Goal: Task Accomplishment & Management: Manage account settings

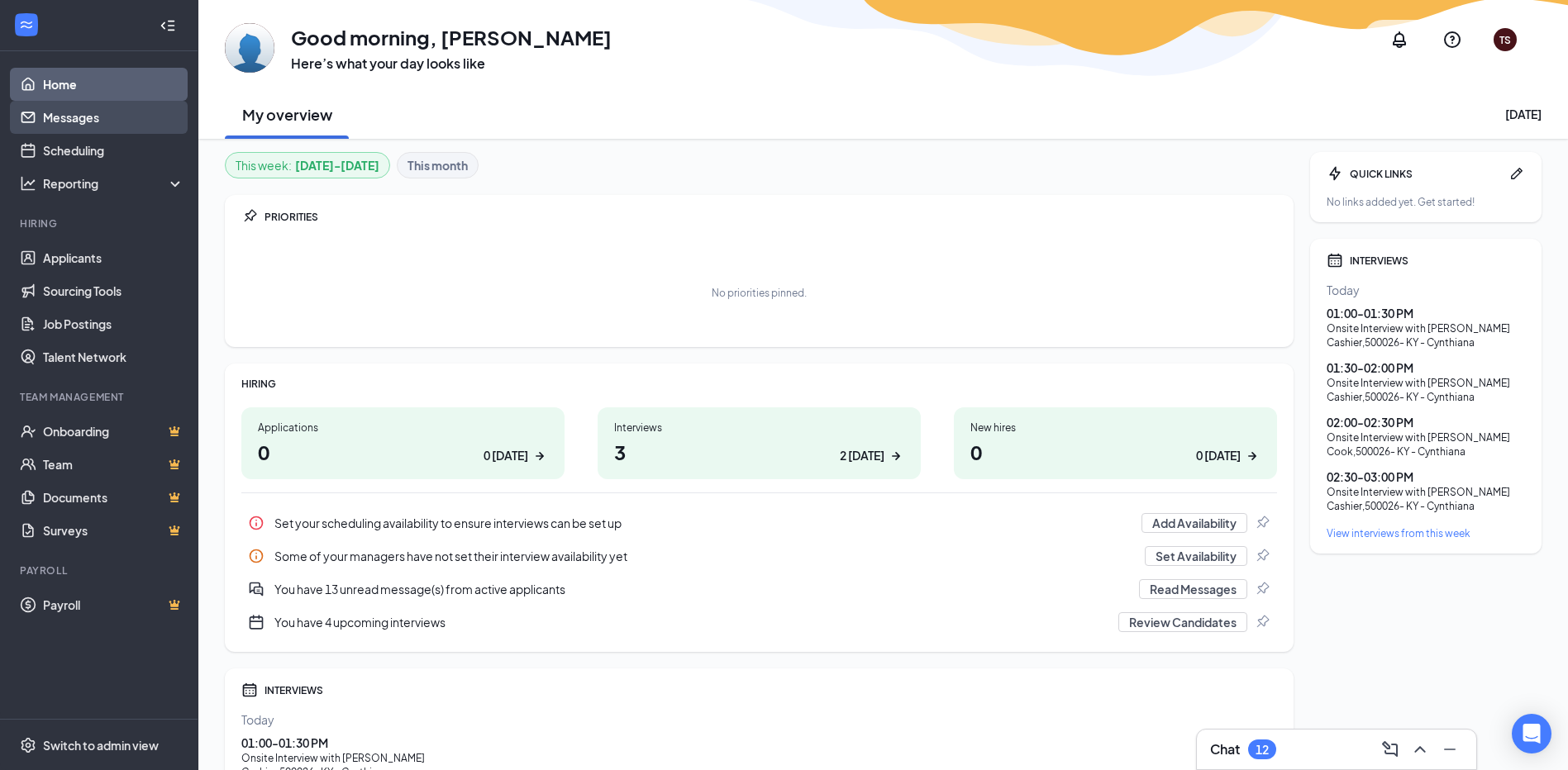
click at [51, 115] on link "Messages" at bounding box center [113, 116] width 141 height 33
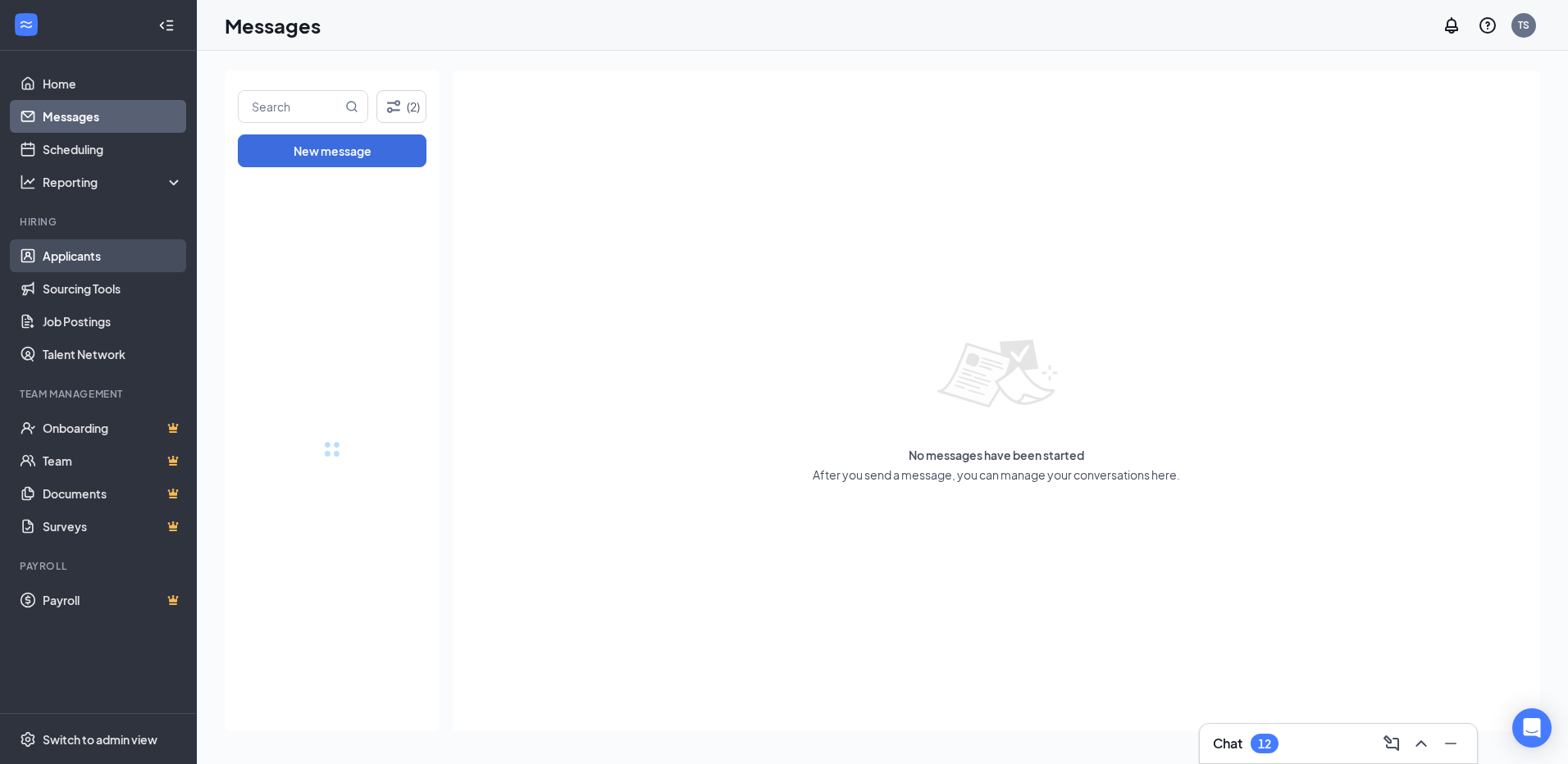
click at [89, 257] on link "Applicants" at bounding box center [112, 255] width 140 height 33
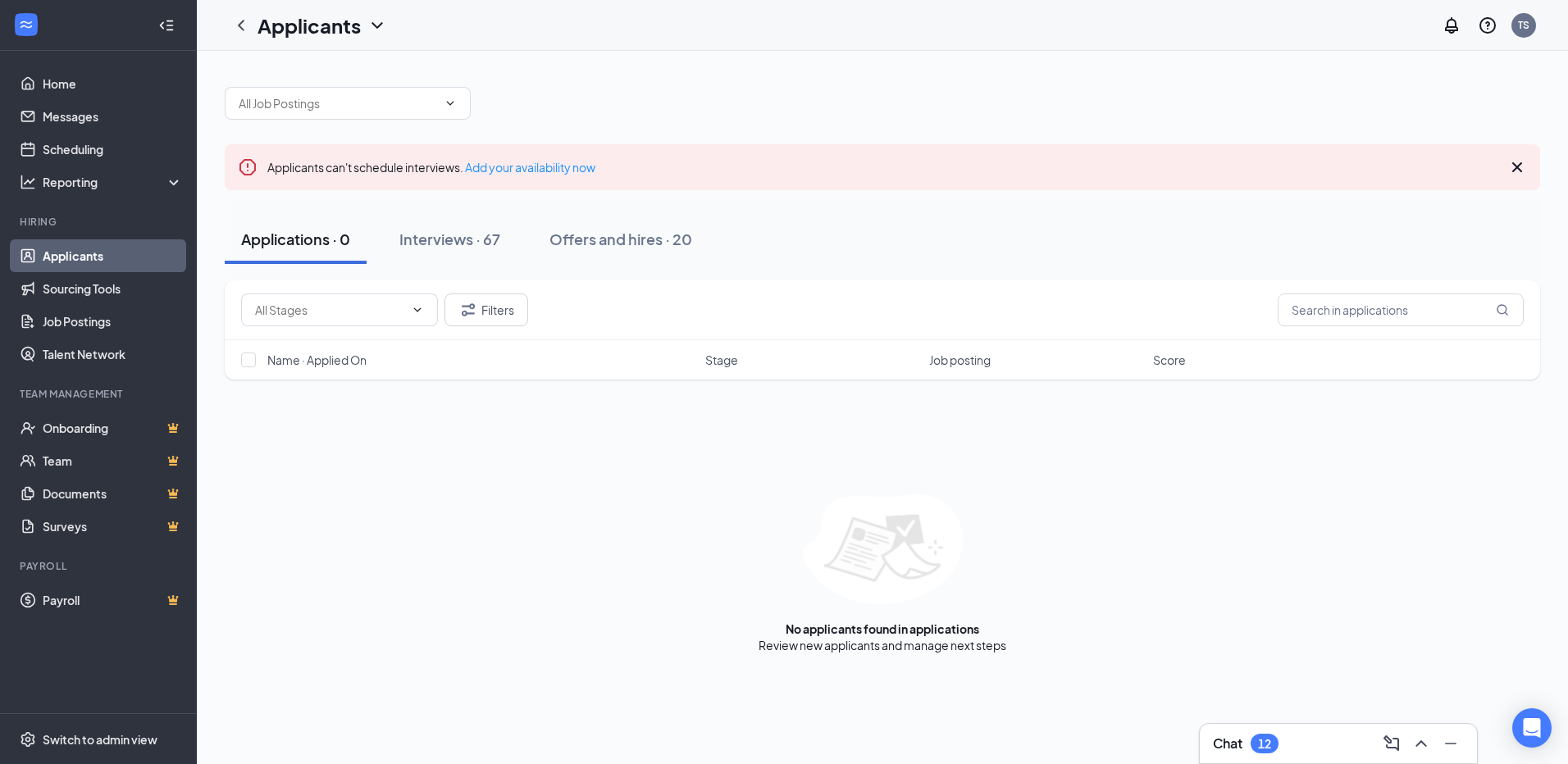
click at [88, 259] on link "Applicants" at bounding box center [112, 255] width 140 height 33
click at [433, 237] on div "Interviews · 67" at bounding box center [449, 239] width 101 height 21
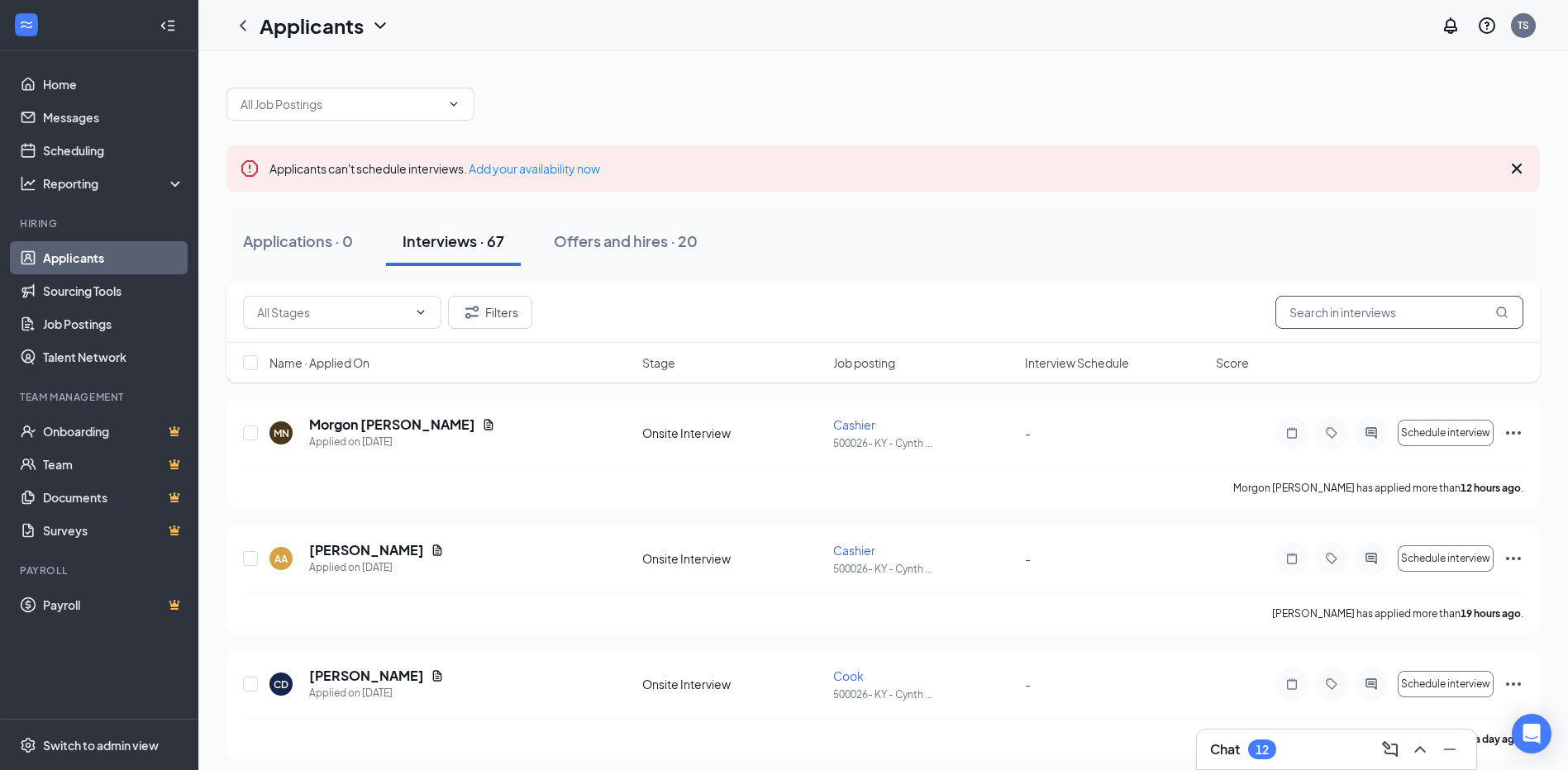
click at [1331, 320] on input "text" at bounding box center [1400, 312] width 248 height 33
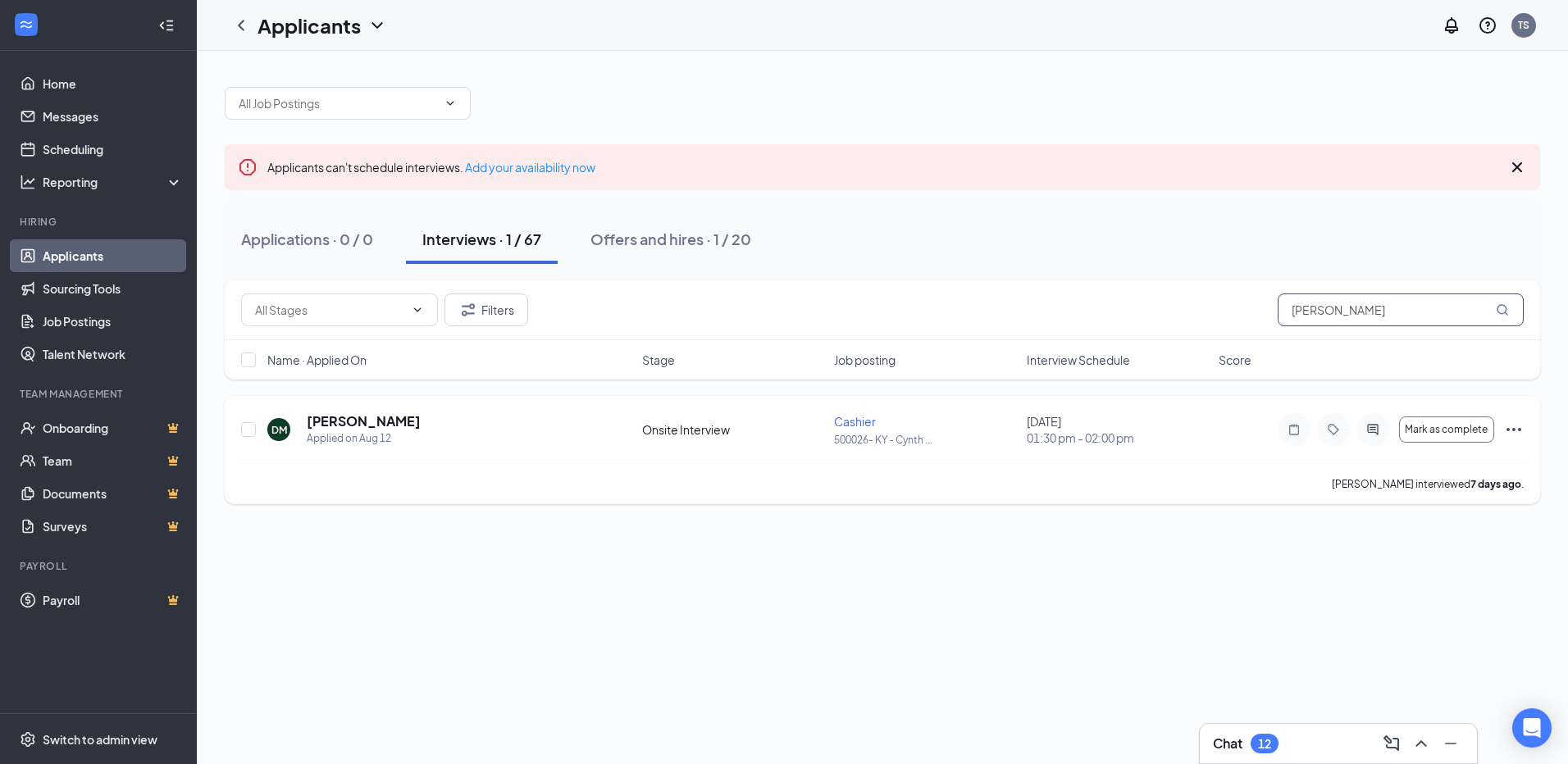
type input "[PERSON_NAME]"
click at [1517, 433] on icon "Ellipses" at bounding box center [1514, 430] width 20 height 20
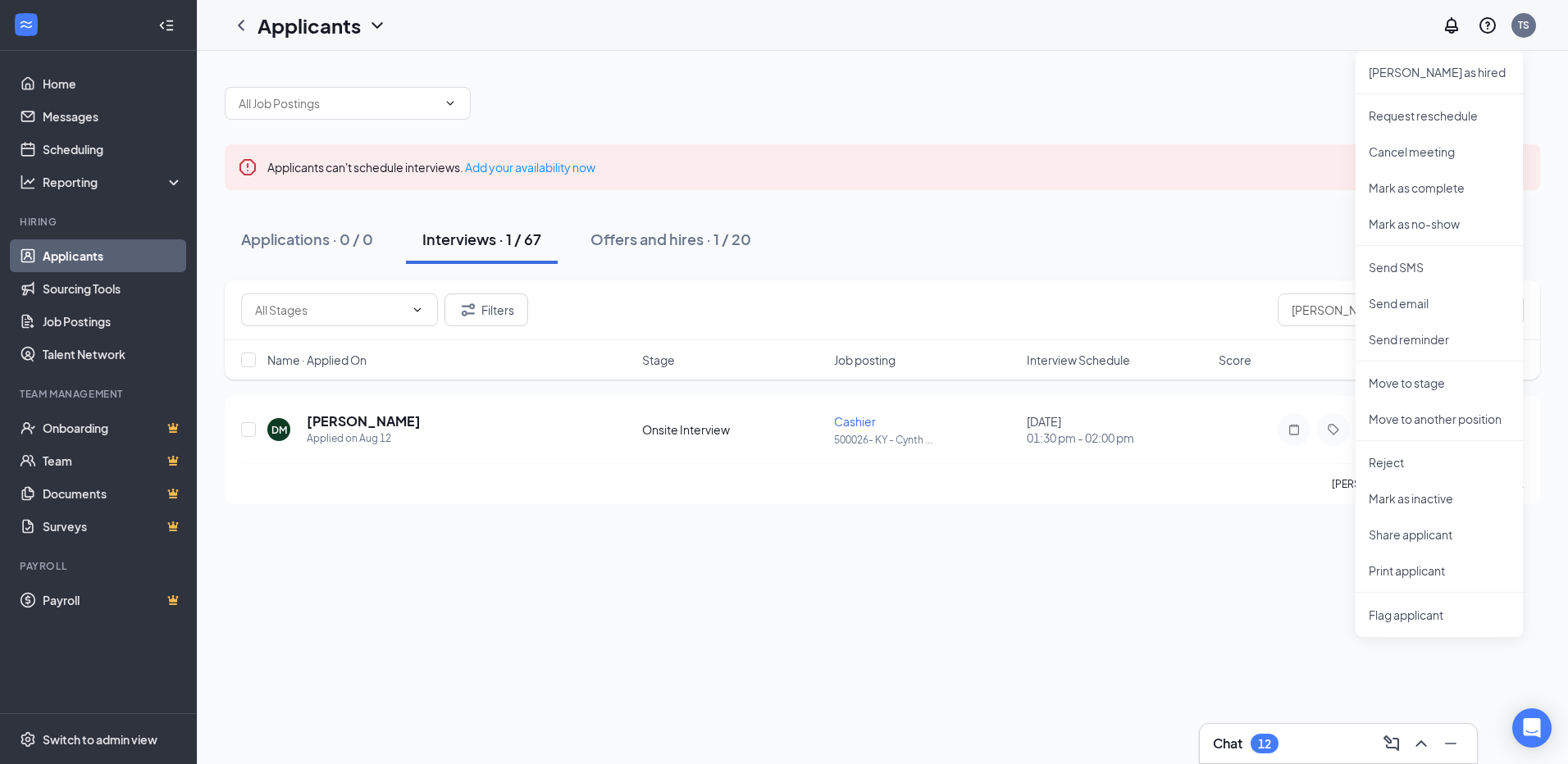
click at [1170, 653] on div "Applicants can't schedule interviews. Add your availability now Applications · …" at bounding box center [882, 408] width 1371 height 714
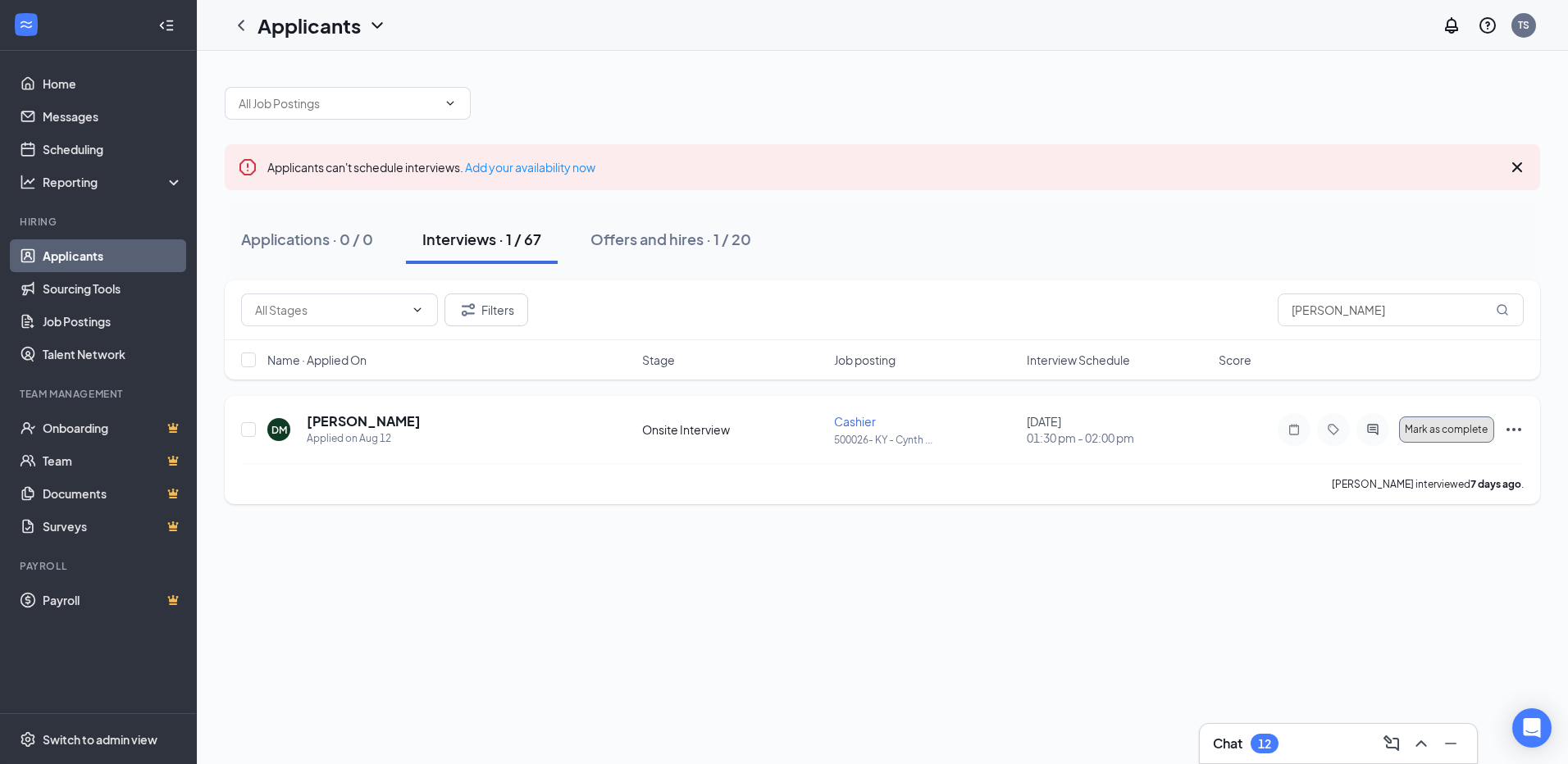
click at [1475, 432] on span "Mark as complete" at bounding box center [1446, 430] width 83 height 12
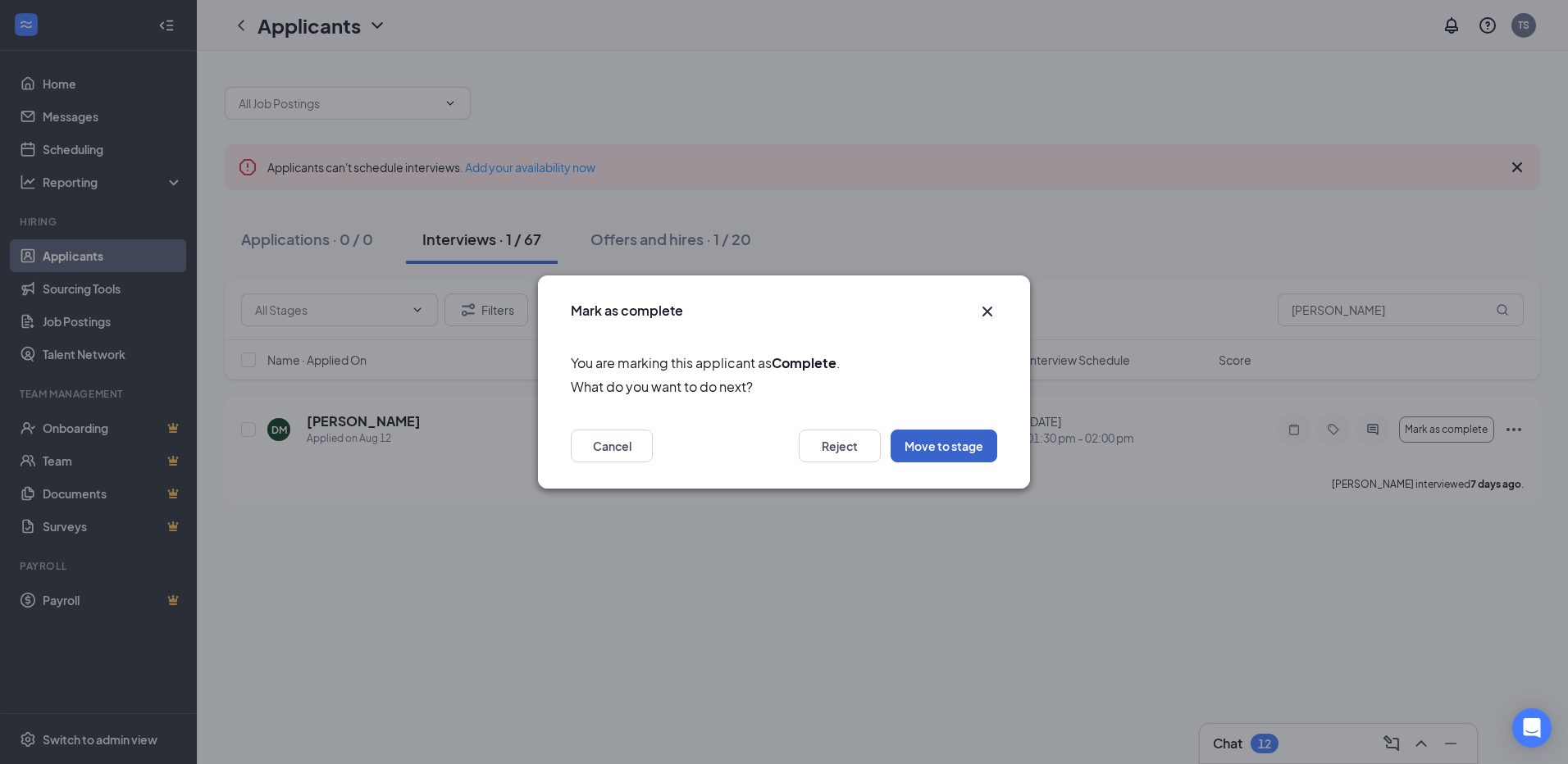
click at [931, 447] on button "Move to stage" at bounding box center [943, 446] width 106 height 33
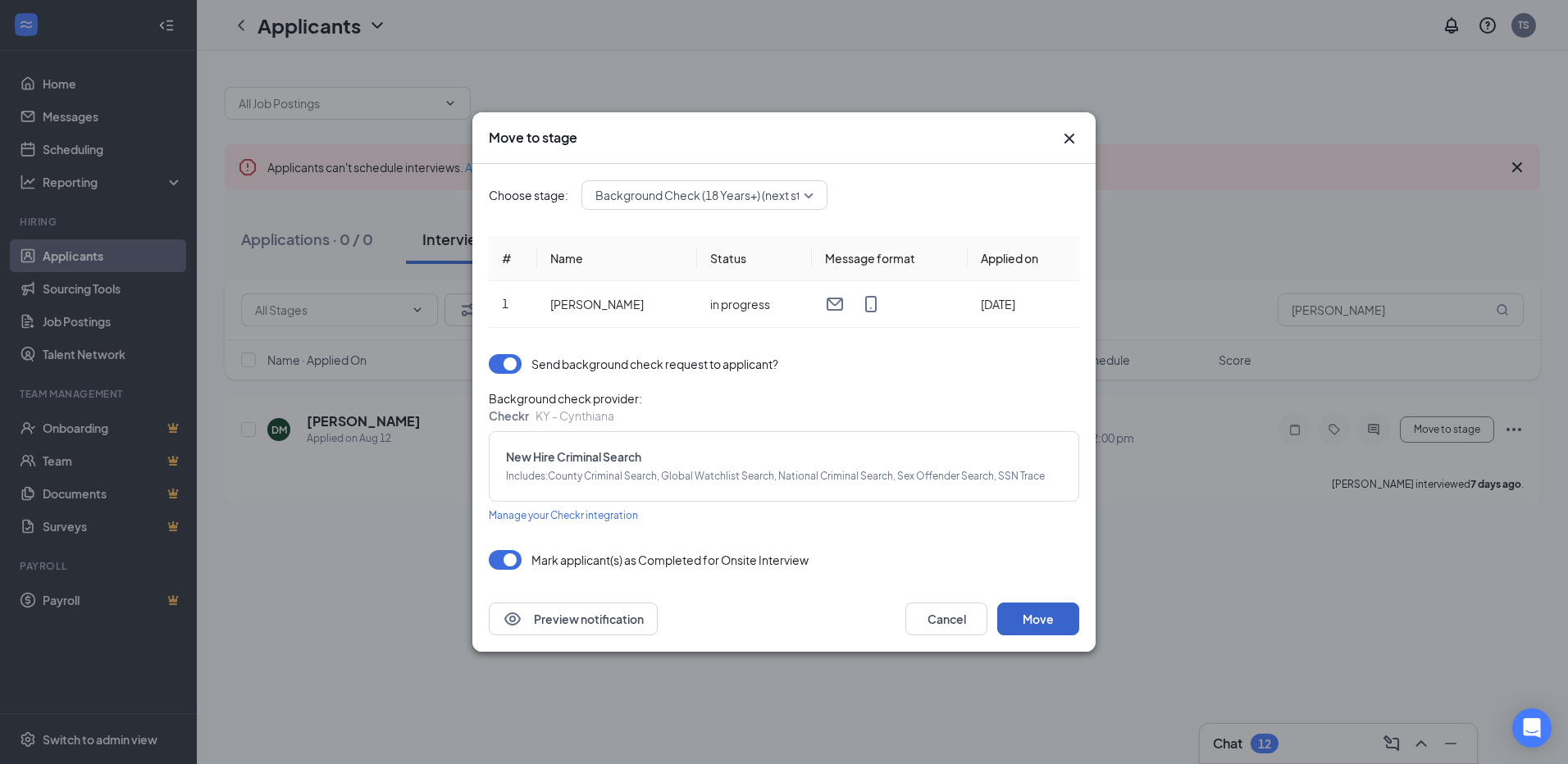
click at [1047, 613] on button "Move" at bounding box center [1038, 618] width 82 height 33
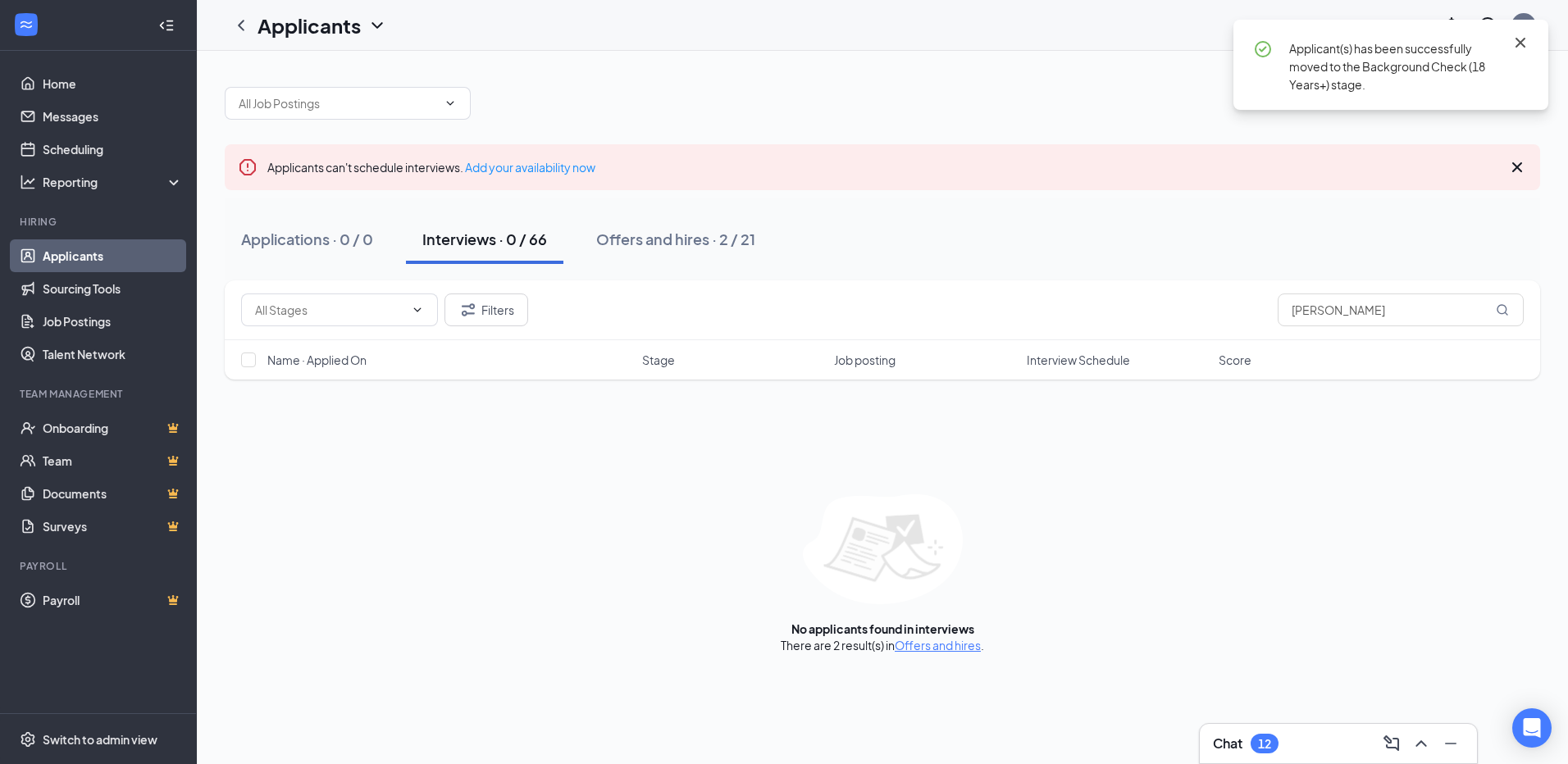
click at [1520, 37] on icon "Cross" at bounding box center [1520, 42] width 20 height 20
